Goal: Information Seeking & Learning: Learn about a topic

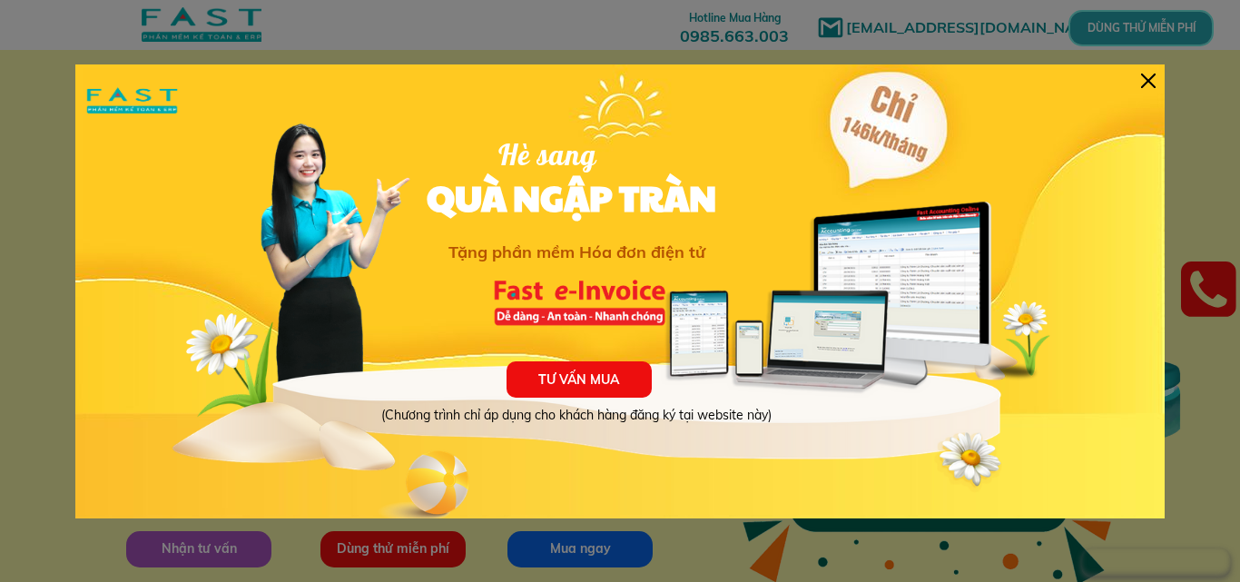
click at [1136, 83] on div "TƯ VẤN MUA (Chương trình chỉ áp dụng cho khách hàng đăng ký tại website này) Hè…" at bounding box center [620, 291] width 1090 height 454
click at [1145, 78] on div at bounding box center [1148, 81] width 15 height 15
click at [1155, 80] on div at bounding box center [1148, 81] width 15 height 15
